Goal: Transaction & Acquisition: Purchase product/service

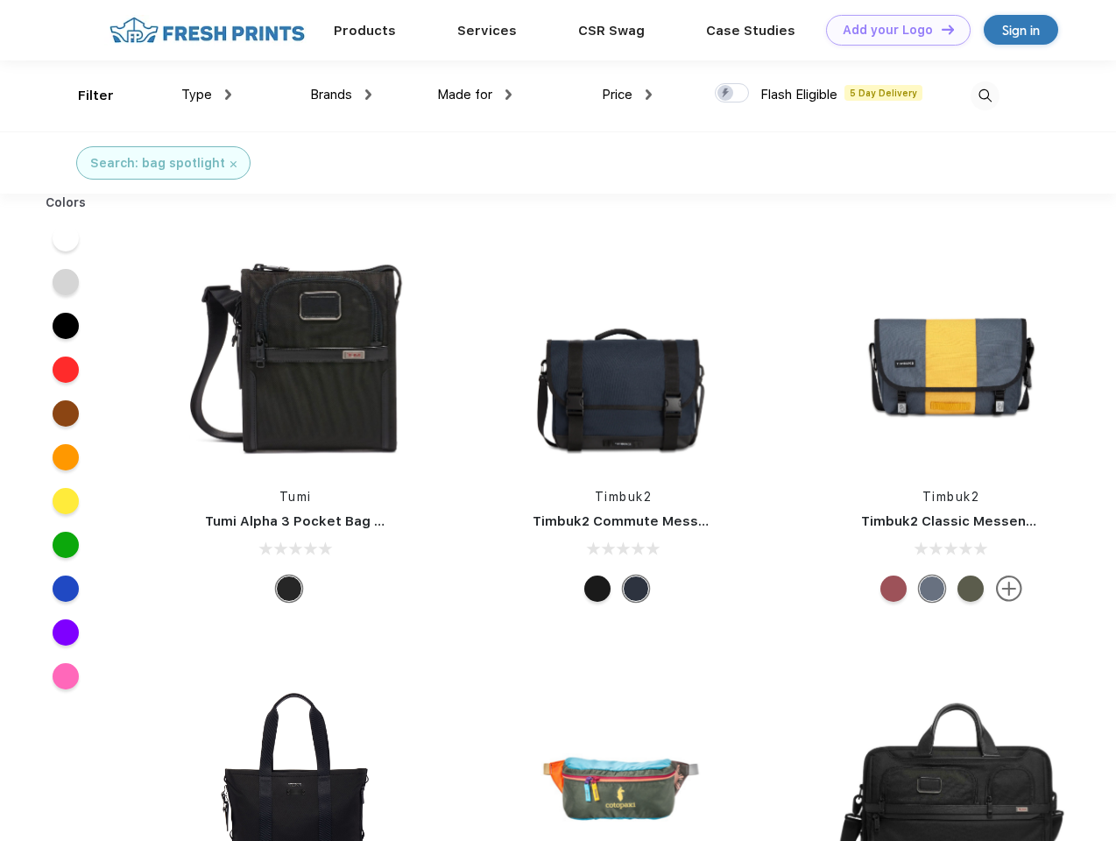
scroll to position [1, 0]
click at [892, 30] on link "Add your Logo Design Tool" at bounding box center [898, 30] width 145 height 31
click at [0, 0] on div "Design Tool" at bounding box center [0, 0] width 0 height 0
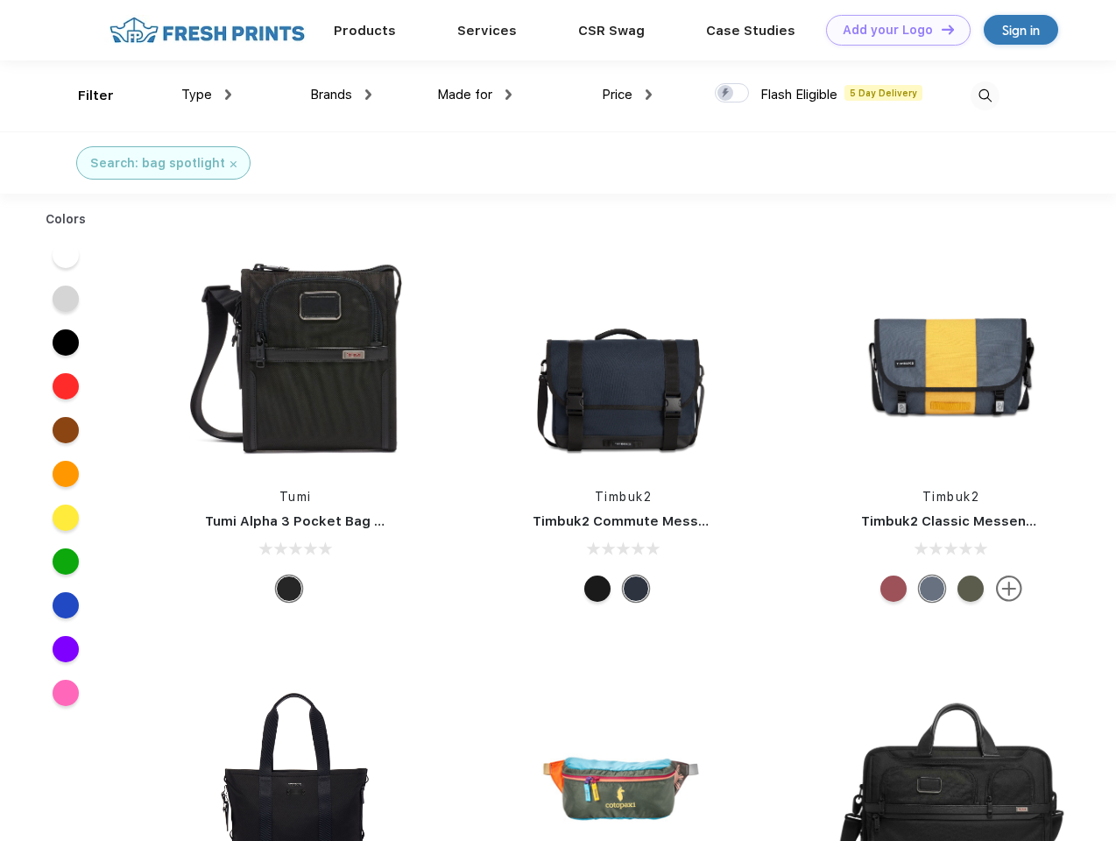
click at [940, 29] on link "Add your Logo Design Tool" at bounding box center [898, 30] width 145 height 31
click at [84, 95] on div "Filter" at bounding box center [96, 96] width 36 height 20
click at [207, 95] on span "Type" at bounding box center [196, 95] width 31 height 16
click at [341, 95] on span "Brands" at bounding box center [331, 95] width 42 height 16
click at [475, 95] on span "Made for" at bounding box center [464, 95] width 55 height 16
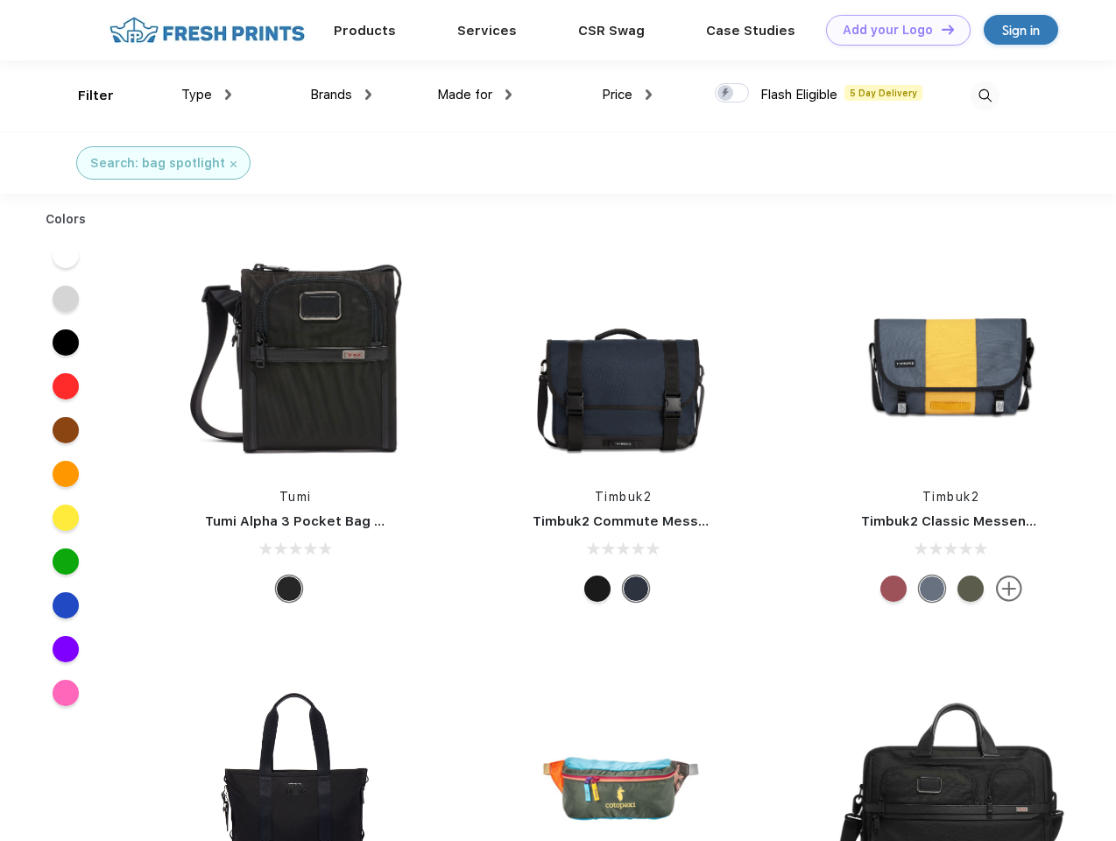
click at [627, 95] on span "Price" at bounding box center [617, 95] width 31 height 16
click at [732, 94] on div at bounding box center [732, 92] width 34 height 19
click at [726, 94] on input "checkbox" at bounding box center [720, 87] width 11 height 11
click at [985, 95] on img at bounding box center [985, 95] width 29 height 29
